Goal: Task Accomplishment & Management: Complete application form

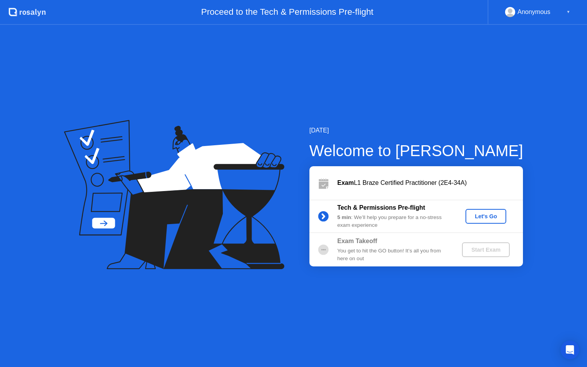
click at [478, 217] on div "Let's Go" at bounding box center [486, 216] width 35 height 6
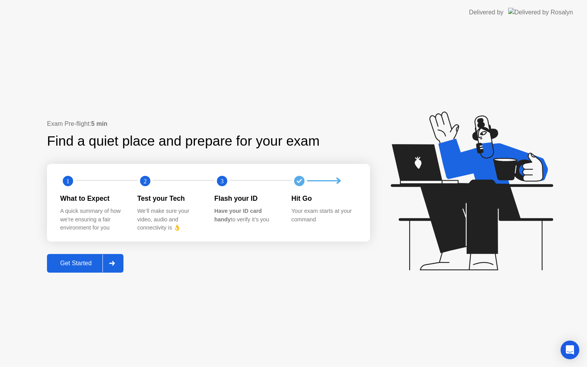
click at [83, 262] on div "Get Started" at bounding box center [75, 263] width 53 height 7
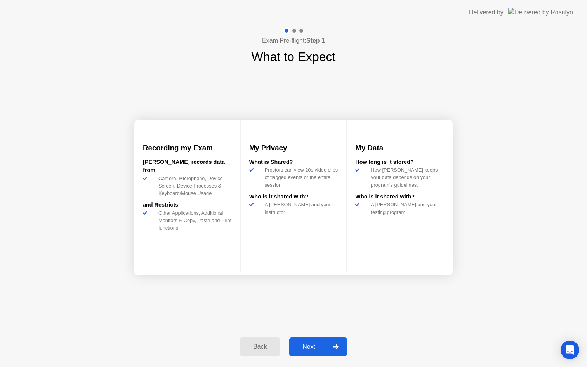
click at [305, 343] on div "Next" at bounding box center [309, 346] width 35 height 7
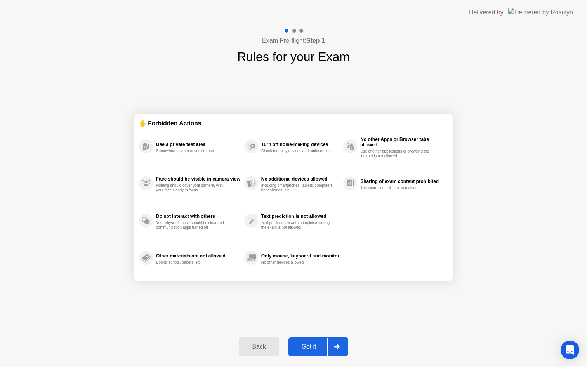
click at [305, 343] on div "Got it" at bounding box center [309, 346] width 37 height 7
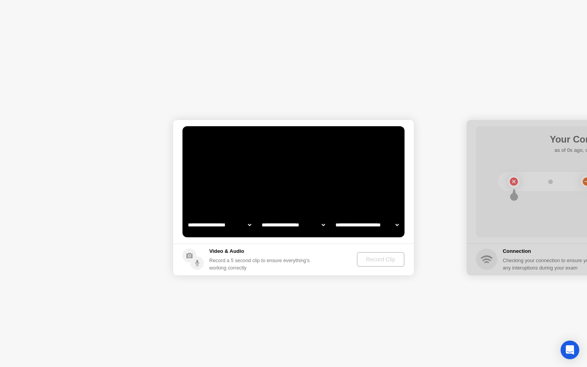
select select "**********"
select select "*******"
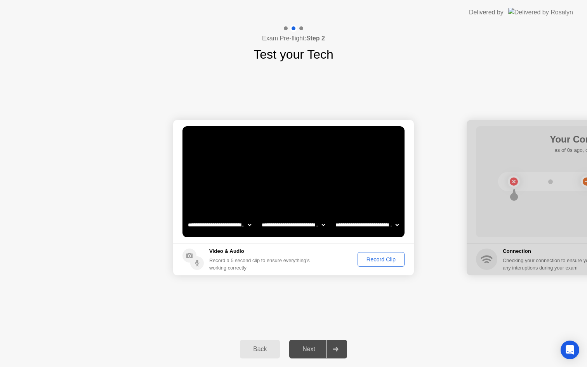
click at [367, 260] on div "Record Clip" at bounding box center [381, 259] width 42 height 6
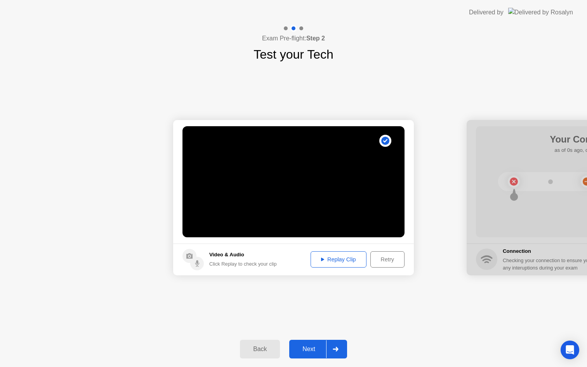
click at [309, 343] on button "Next" at bounding box center [318, 349] width 58 height 19
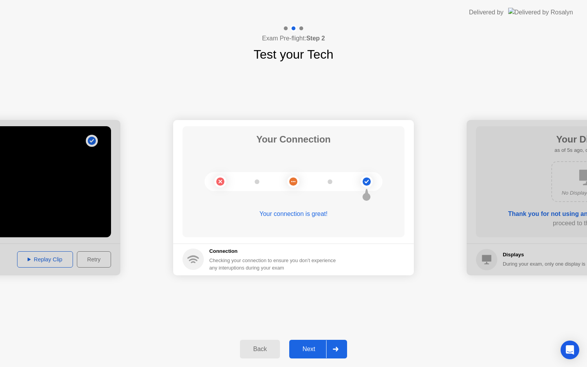
click at [309, 346] on div "Next" at bounding box center [309, 349] width 35 height 7
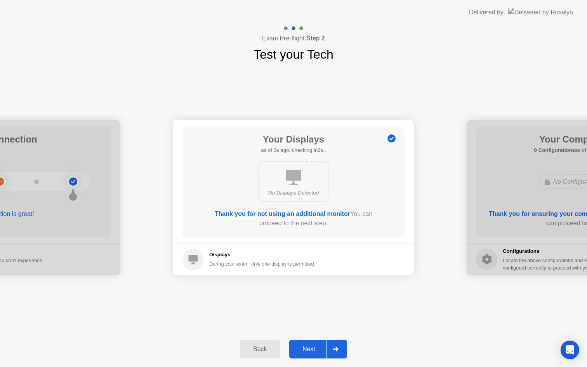
click at [303, 343] on button "Next" at bounding box center [318, 349] width 58 height 19
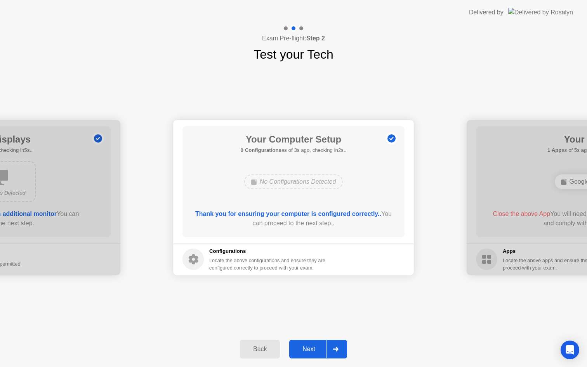
click at [309, 348] on div "Next" at bounding box center [309, 349] width 35 height 7
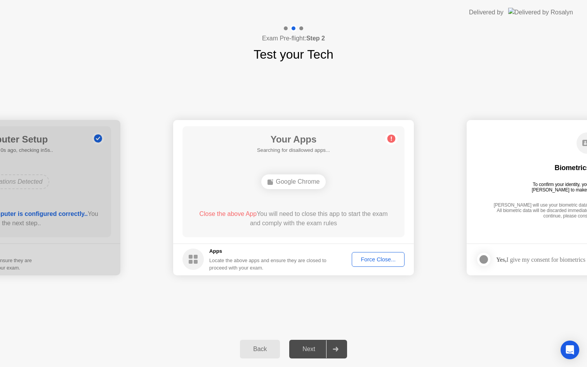
click at [370, 264] on button "Force Close..." at bounding box center [378, 259] width 53 height 15
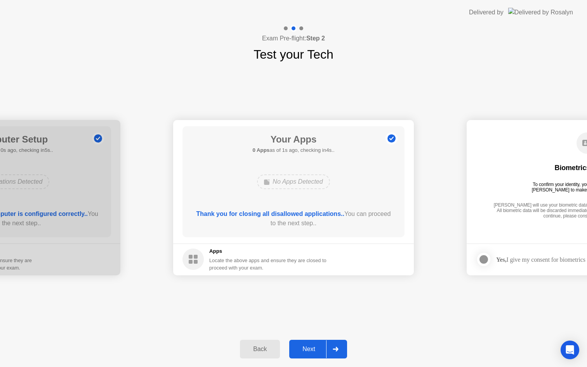
click at [306, 353] on div "Next" at bounding box center [309, 349] width 35 height 7
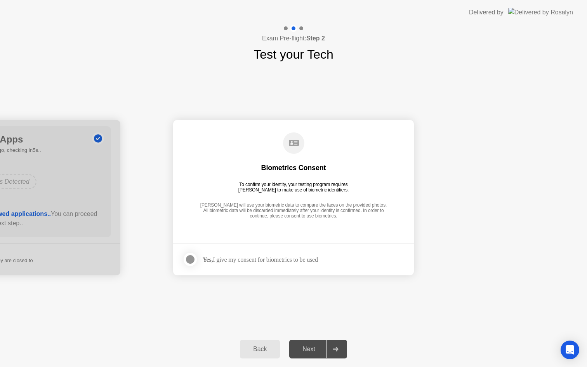
click at [190, 256] on div at bounding box center [190, 259] width 9 height 9
click at [311, 352] on div "Next" at bounding box center [309, 349] width 35 height 7
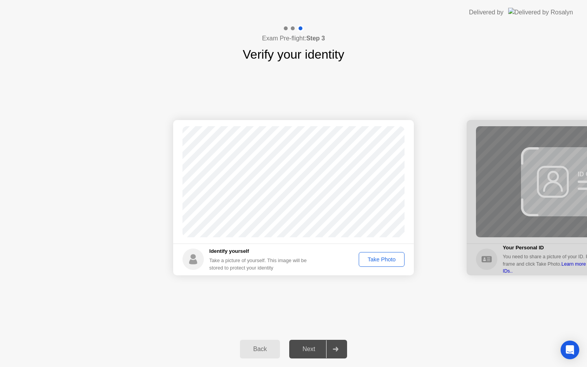
click at [376, 262] on div "Take Photo" at bounding box center [382, 259] width 40 height 6
click at [303, 353] on div "Next" at bounding box center [309, 349] width 35 height 7
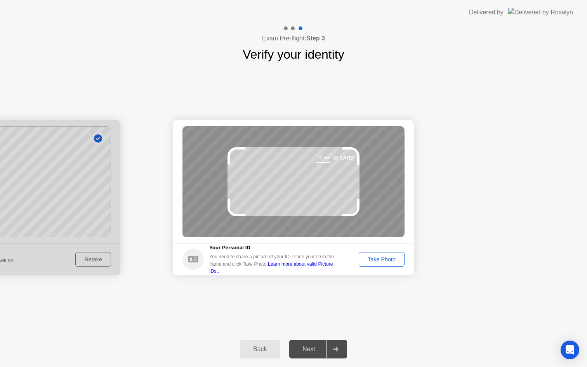
click at [387, 255] on button "Take Photo" at bounding box center [382, 259] width 46 height 15
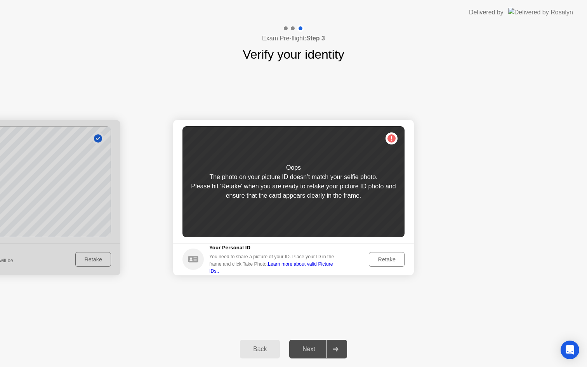
click at [271, 351] on div "Back" at bounding box center [259, 349] width 35 height 7
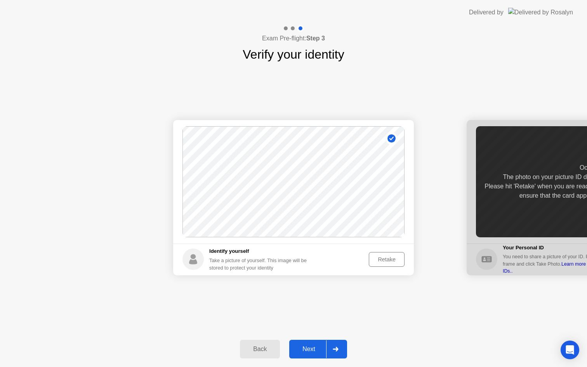
click at [388, 256] on div "Retake" at bounding box center [387, 259] width 30 height 6
click at [388, 260] on div "Take Photo" at bounding box center [382, 259] width 40 height 6
click at [311, 359] on div "Back Next" at bounding box center [293, 349] width 587 height 36
click at [311, 352] on div "Next" at bounding box center [309, 349] width 35 height 7
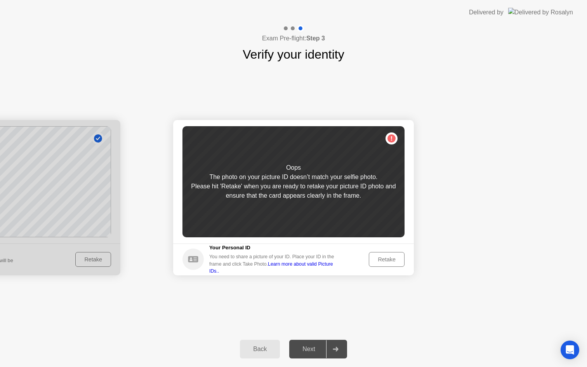
click at [383, 259] on div "Retake" at bounding box center [387, 259] width 30 height 6
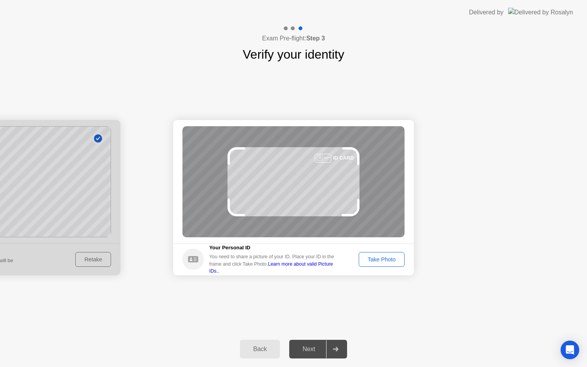
click at [383, 259] on div "Take Photo" at bounding box center [382, 259] width 40 height 6
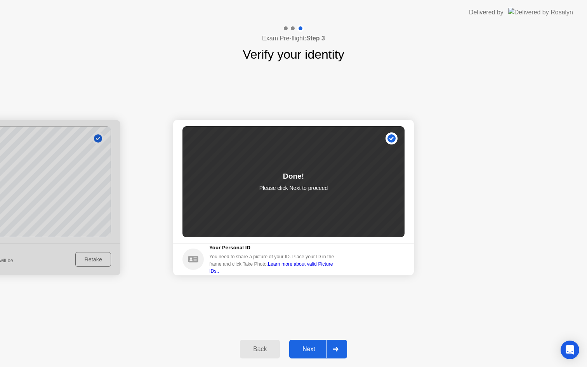
click at [308, 349] on div "Next" at bounding box center [309, 349] width 35 height 7
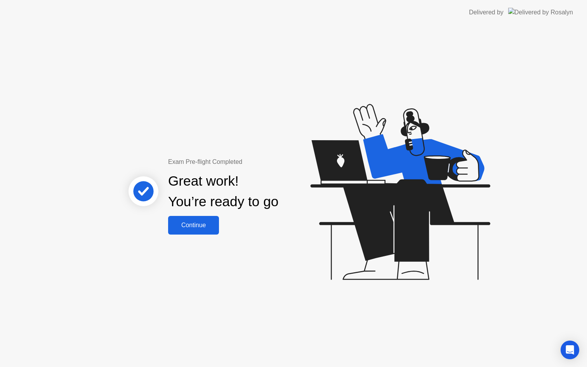
click at [202, 224] on div "Continue" at bounding box center [193, 225] width 46 height 7
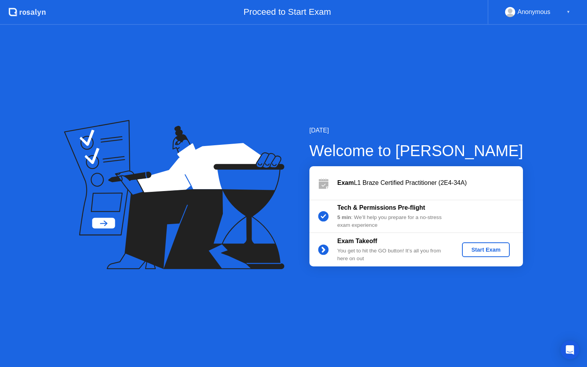
click at [469, 247] on div "Start Exam" at bounding box center [486, 250] width 42 height 6
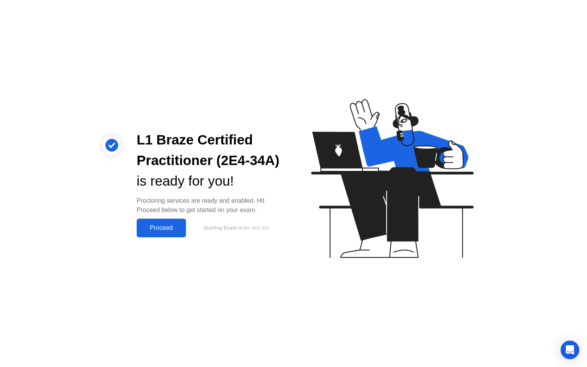
click at [159, 223] on button "Proceed" at bounding box center [161, 228] width 49 height 19
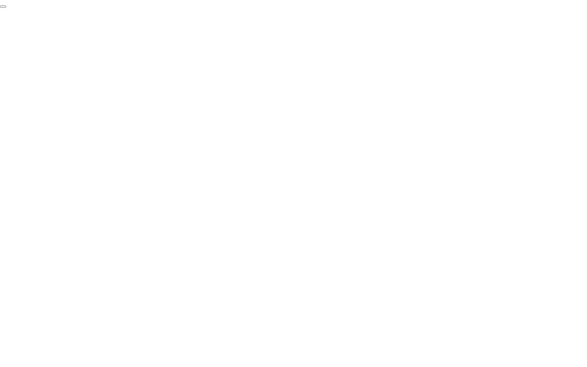
click div "End Proctoring Session"
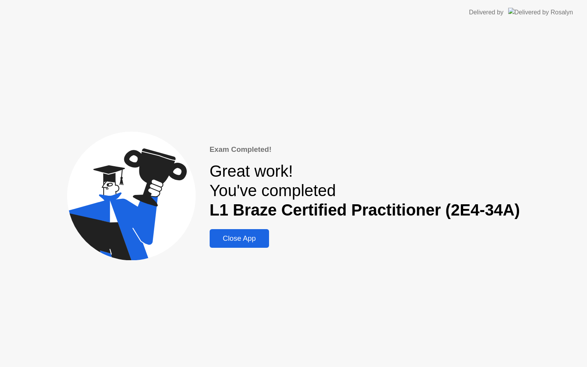
click at [243, 244] on button "Close App" at bounding box center [239, 238] width 59 height 19
